Goal: Register for event/course

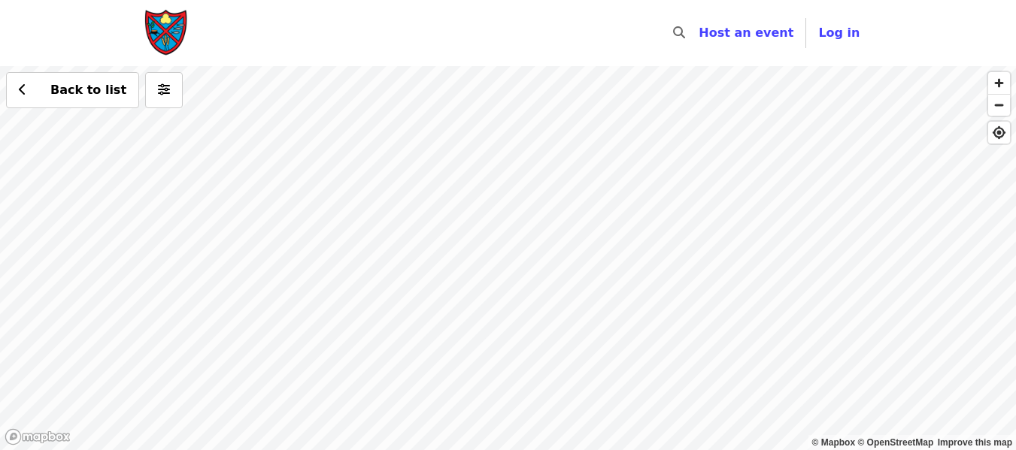
click at [510, 330] on div "Back to list" at bounding box center [508, 258] width 1016 height 384
click at [513, 322] on div "Back to list" at bounding box center [508, 258] width 1016 height 384
click at [513, 313] on div "Back to list" at bounding box center [508, 258] width 1016 height 384
drag, startPoint x: 556, startPoint y: 187, endPoint x: 511, endPoint y: 328, distance: 148.3
click at [512, 333] on div "Back to list" at bounding box center [508, 258] width 1016 height 384
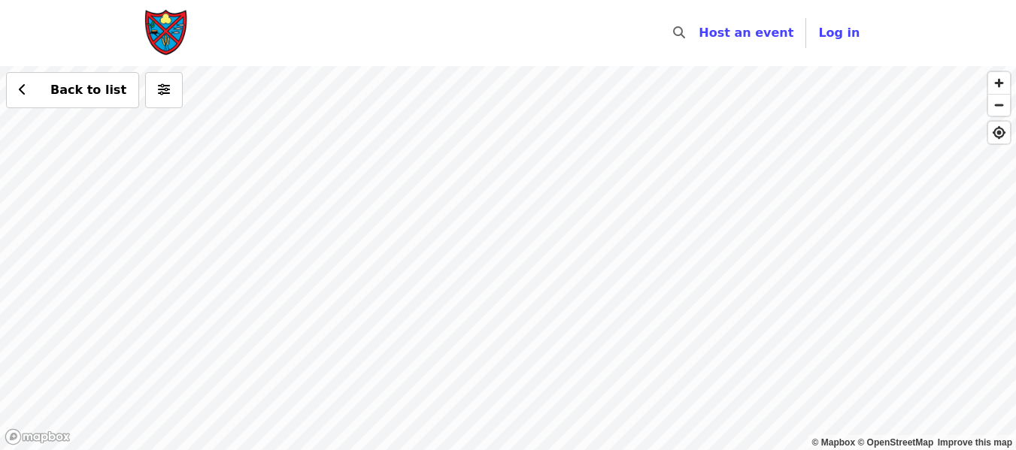
click at [455, 289] on div "Back to list" at bounding box center [508, 258] width 1016 height 384
click at [453, 288] on div "Back to list" at bounding box center [508, 258] width 1016 height 384
click at [456, 279] on div "Back to list" at bounding box center [508, 258] width 1016 height 384
click at [346, 355] on div "Back to list" at bounding box center [508, 258] width 1016 height 384
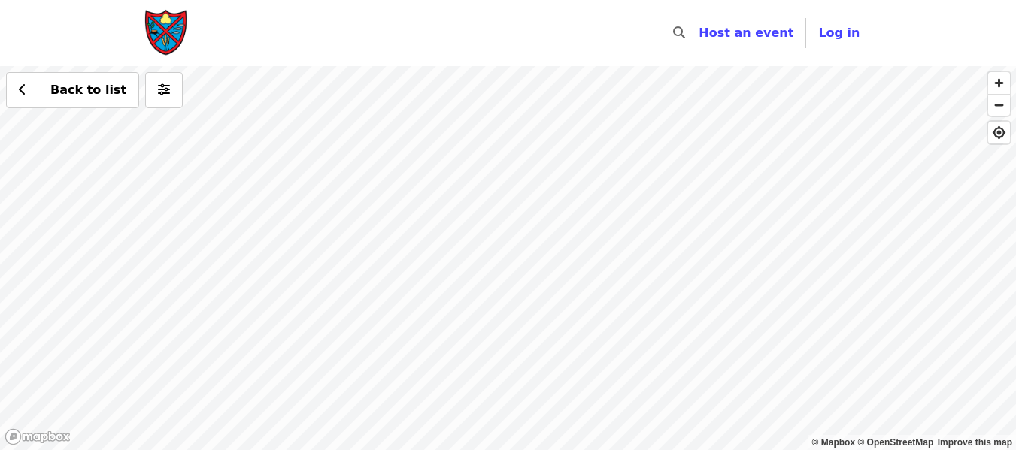
drag, startPoint x: 492, startPoint y: 147, endPoint x: 470, endPoint y: 251, distance: 106.7
click at [470, 251] on div "Back to list" at bounding box center [508, 258] width 1016 height 384
drag, startPoint x: 453, startPoint y: 160, endPoint x: 555, endPoint y: 440, distance: 298.4
click at [544, 450] on html "Skip to content ​ Host an event Host Log in © Mapbox © OpenStreetMap Improve th…" at bounding box center [508, 225] width 1016 height 450
drag, startPoint x: 478, startPoint y: 155, endPoint x: 652, endPoint y: 339, distance: 253.1
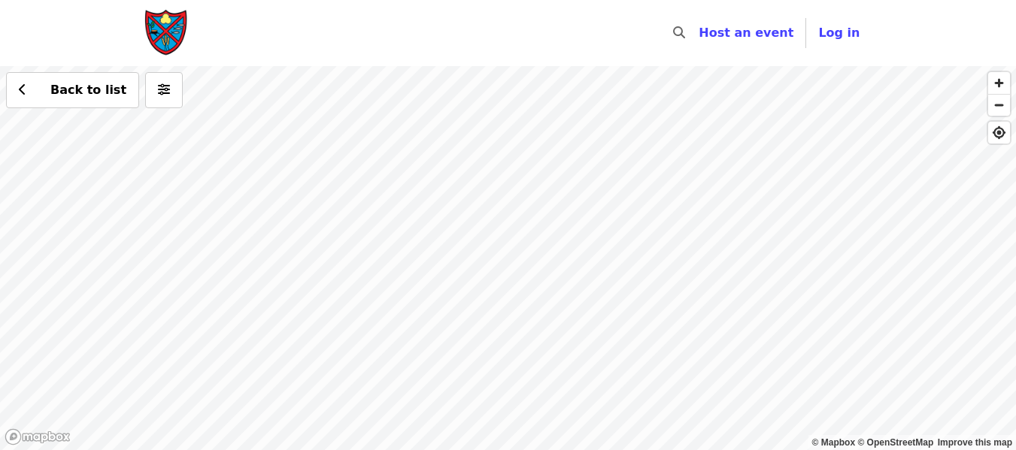
click at [651, 350] on div "Back to list" at bounding box center [508, 258] width 1016 height 384
click at [621, 320] on div "Back to list" at bounding box center [508, 258] width 1016 height 384
click at [616, 233] on div "Back to list" at bounding box center [508, 258] width 1016 height 384
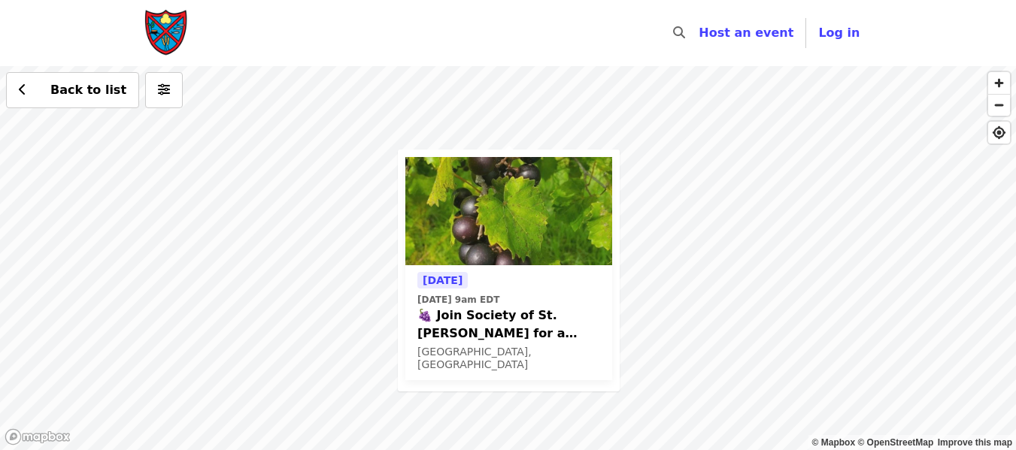
click at [551, 332] on span "🍇 Join Society of St. [PERSON_NAME] for a MUSCADINE GRAPE Glean in [GEOGRAPHIC_…" at bounding box center [508, 325] width 183 height 36
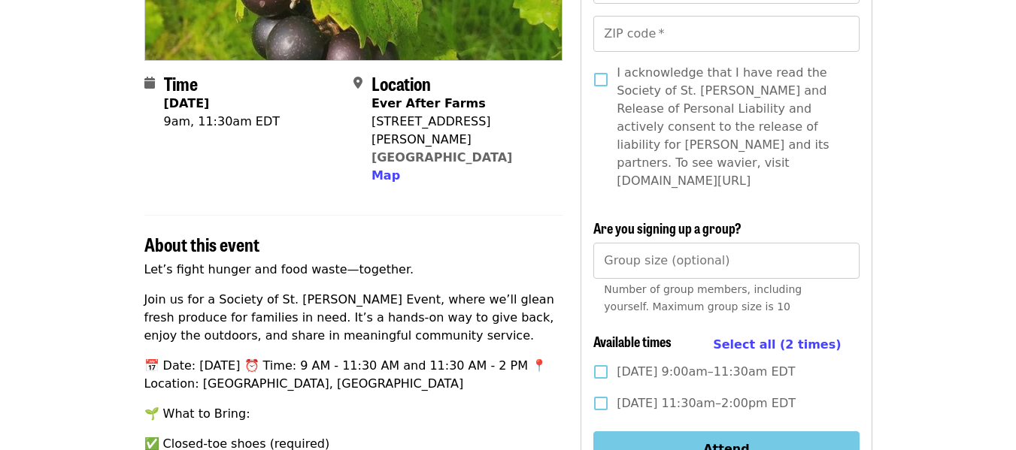
scroll to position [301, 0]
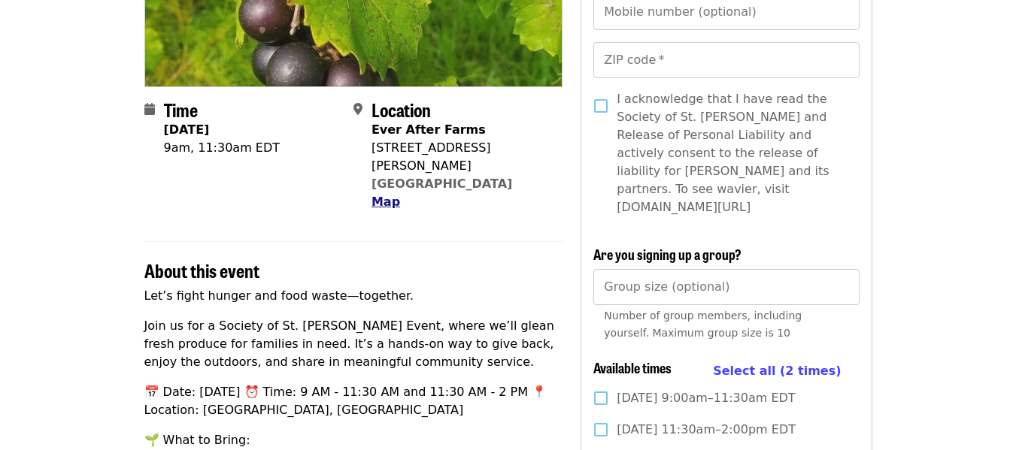
click at [386, 195] on span "Map" at bounding box center [385, 202] width 29 height 14
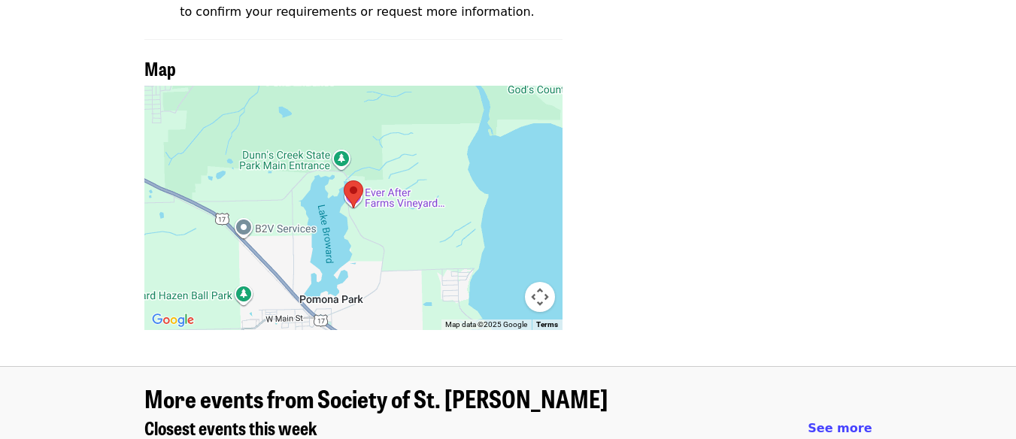
scroll to position [1663, 0]
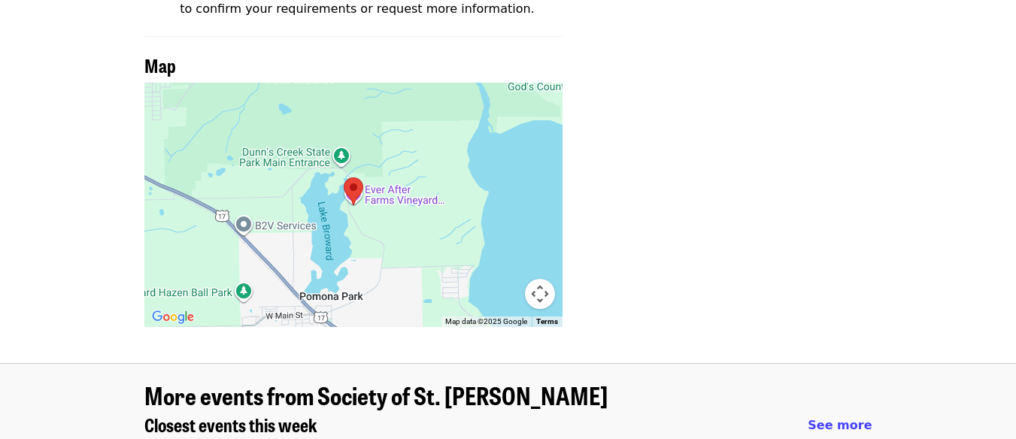
click at [377, 186] on div at bounding box center [353, 205] width 419 height 244
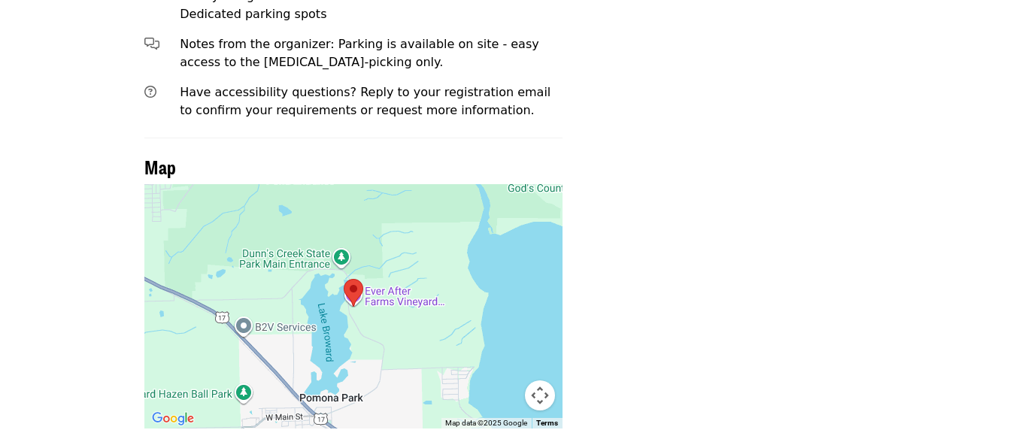
scroll to position [1588, 0]
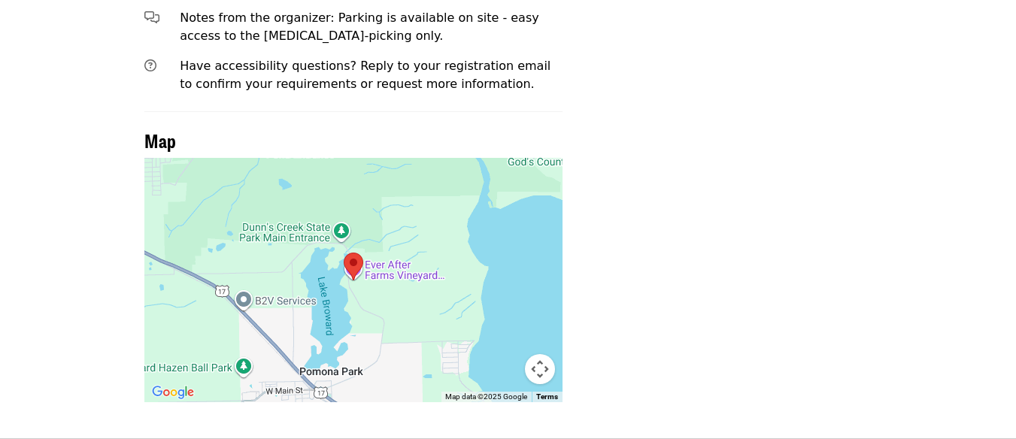
click at [357, 247] on img at bounding box center [354, 267] width 32 height 40
click at [358, 247] on img at bounding box center [354, 267] width 32 height 40
